Goal: Task Accomplishment & Management: Use online tool/utility

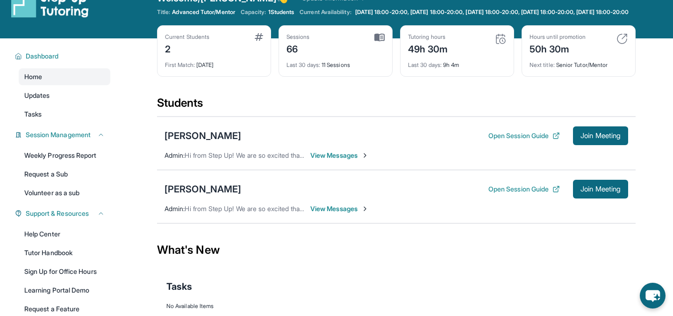
scroll to position [22, 0]
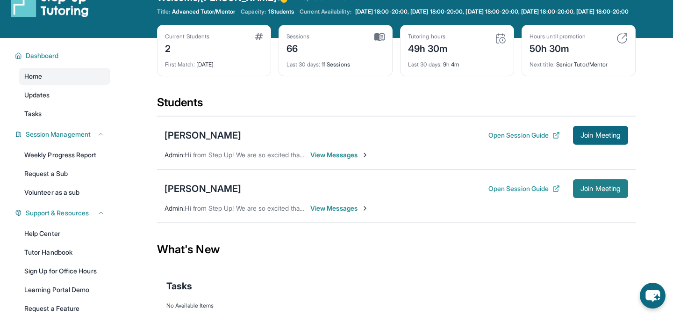
click at [589, 191] on span "Join Meeting" at bounding box center [601, 189] width 40 height 6
click at [602, 191] on span "Join Meeting" at bounding box center [601, 189] width 40 height 6
click at [614, 191] on span "Join Meeting" at bounding box center [601, 189] width 40 height 6
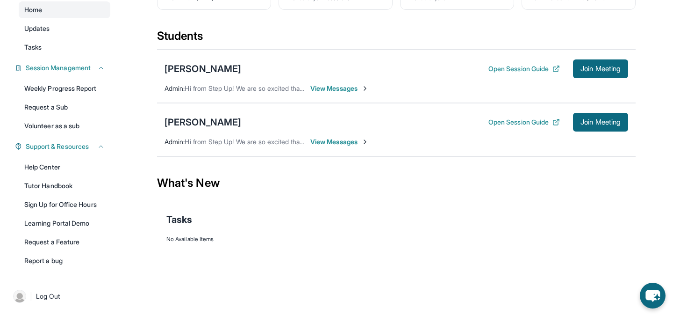
scroll to position [0, 0]
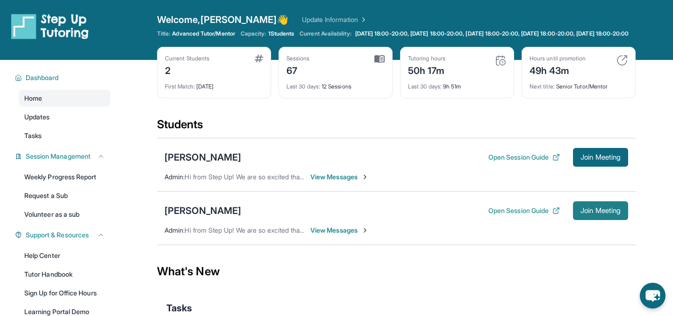
click at [611, 210] on button "Join Meeting" at bounding box center [600, 210] width 55 height 19
